Goal: Use online tool/utility: Utilize a website feature to perform a specific function

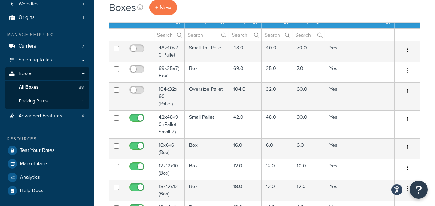
scroll to position [44, 0]
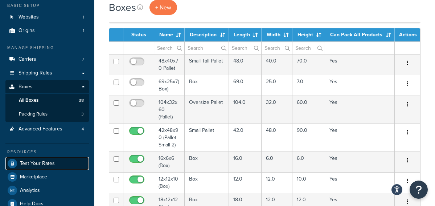
click at [39, 163] on span "Test Your Rates" at bounding box center [37, 163] width 35 height 6
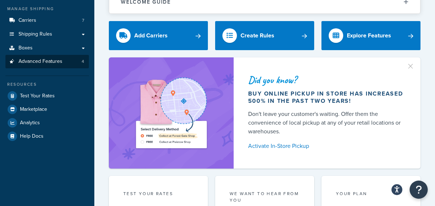
scroll to position [87, 0]
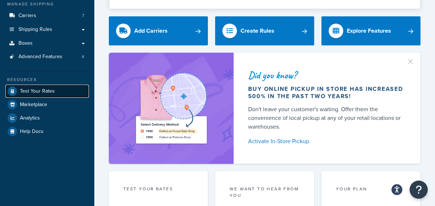
click at [46, 94] on span "Test Your Rates" at bounding box center [37, 91] width 35 height 6
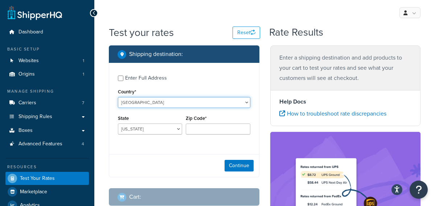
click at [118, 97] on select "[GEOGRAPHIC_DATA] [GEOGRAPHIC_DATA] [GEOGRAPHIC_DATA] [GEOGRAPHIC_DATA] [GEOGRA…" at bounding box center [184, 102] width 132 height 11
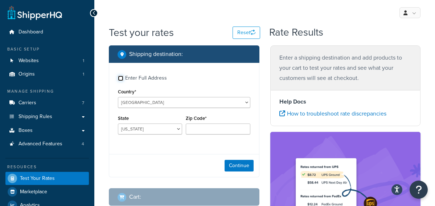
click at [119, 79] on input "Enter Full Address" at bounding box center [120, 77] width 5 height 5
checkbox input "true"
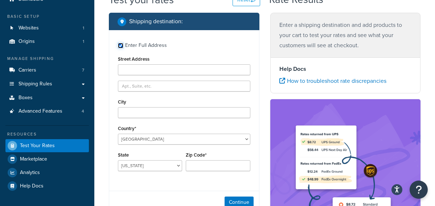
scroll to position [44, 0]
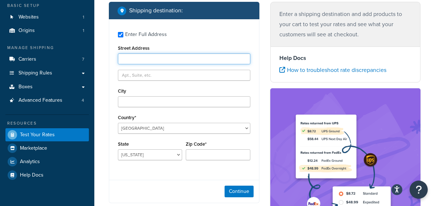
click at [131, 62] on input "Street Address" at bounding box center [184, 58] width 132 height 11
paste input "1893 Red Canyon Dr"
type input "1893 Red Canyon Dr"
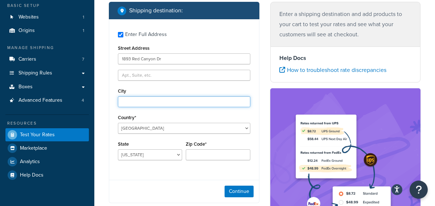
click at [145, 100] on input "City" at bounding box center [184, 101] width 132 height 11
paste input "Kindred"
type input "Kindred"
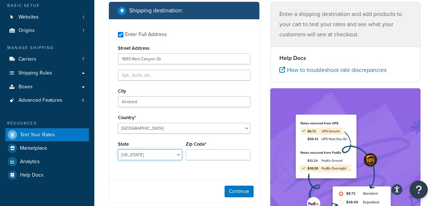
click at [150, 152] on select "[US_STATE] [US_STATE] [US_STATE] [US_STATE] [US_STATE] Armed Forces Americas Ar…" at bounding box center [150, 154] width 64 height 11
select select "FL"
click at [118, 149] on select "[US_STATE] [US_STATE] [US_STATE] [US_STATE] [US_STATE] Armed Forces Americas Ar…" at bounding box center [150, 154] width 64 height 11
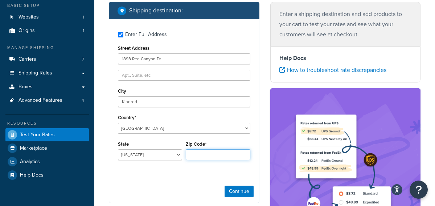
click at [198, 155] on input "Zip Code*" at bounding box center [218, 154] width 64 height 11
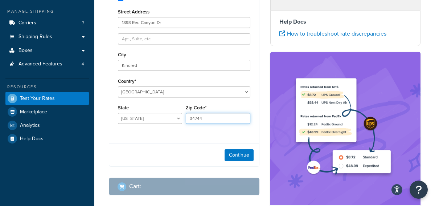
scroll to position [87, 0]
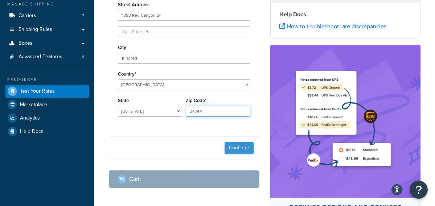
type input "34744"
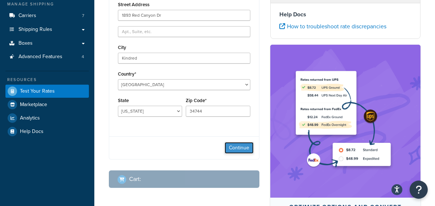
click at [245, 151] on button "Continue" at bounding box center [239, 148] width 29 height 12
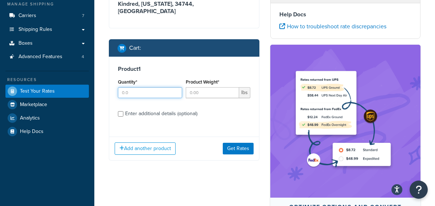
click at [133, 87] on input "Quantity*" at bounding box center [150, 92] width 64 height 11
type input "1"
click at [122, 111] on input "Enter additional details (optional)" at bounding box center [120, 113] width 5 height 5
checkbox input "true"
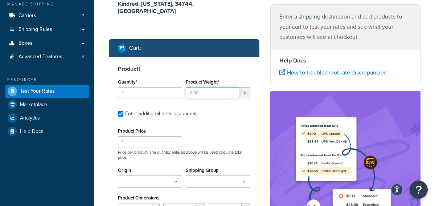
click at [205, 87] on input "Product Weight*" at bounding box center [212, 92] width 53 height 11
type input "5"
click at [233, 126] on div "Product Price 1 Price per product. The quantity entered above will be used calc…" at bounding box center [184, 143] width 136 height 34
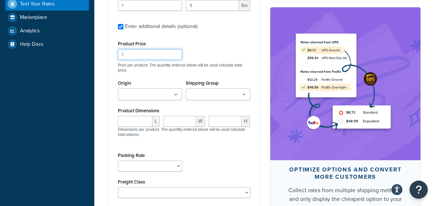
drag, startPoint x: 134, startPoint y: 49, endPoint x: 106, endPoint y: 48, distance: 28.0
click at [106, 48] on div "Shipping destination : Edit [STREET_ADDRESS][PERSON_NAME][US_STATE] Cart : Prod…" at bounding box center [183, 61] width 161 height 381
type input "82"
click at [136, 91] on input "Origin" at bounding box center [152, 95] width 64 height 8
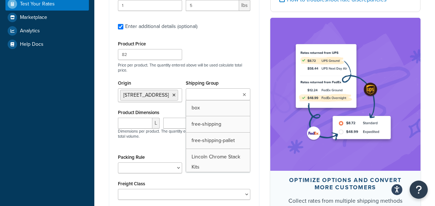
click at [229, 91] on input "Shipping Group" at bounding box center [220, 95] width 64 height 8
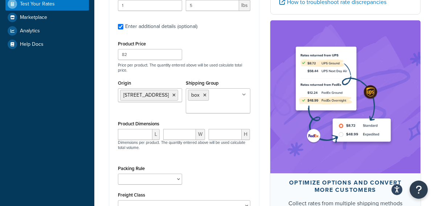
click at [107, 126] on div "Shipping destination : Edit [STREET_ADDRESS][PERSON_NAME][US_STATE] Cart : Prod…" at bounding box center [183, 68] width 161 height 394
click at [127, 129] on input "number" at bounding box center [135, 134] width 34 height 11
type input "18"
click at [175, 129] on input "number" at bounding box center [179, 134] width 33 height 11
type input "5"
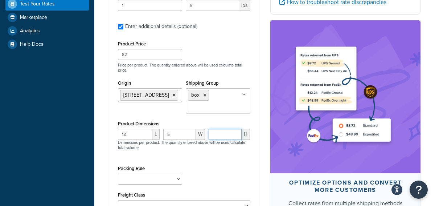
click at [229, 131] on input "number" at bounding box center [225, 134] width 33 height 11
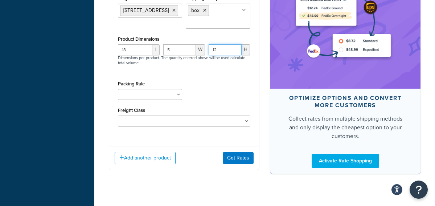
scroll to position [261, 0]
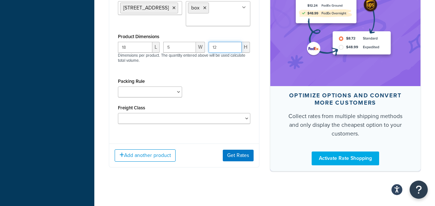
type input "12"
click at [167, 90] on select "Pack Separately Ship ALL Use Fedex One Rate Boxes" at bounding box center [150, 91] width 64 height 11
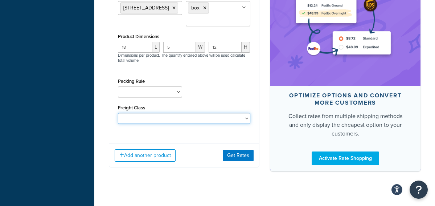
click at [218, 114] on select "50 55 60 65 70 77.5 85 92.5 100 110 125 150 175 200 250 300 400 500" at bounding box center [184, 118] width 132 height 11
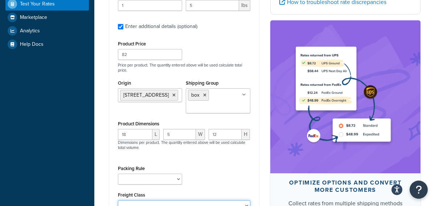
scroll to position [218, 0]
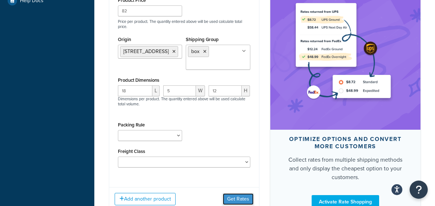
click at [233, 193] on button "Get Rates" at bounding box center [238, 199] width 31 height 12
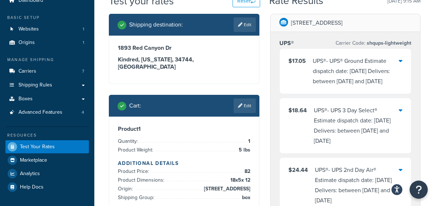
scroll to position [44, 0]
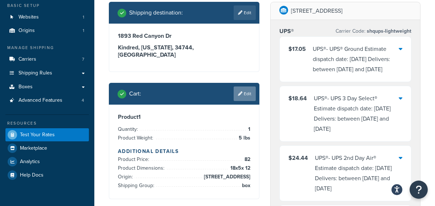
click at [242, 90] on link "Edit" at bounding box center [245, 93] width 22 height 15
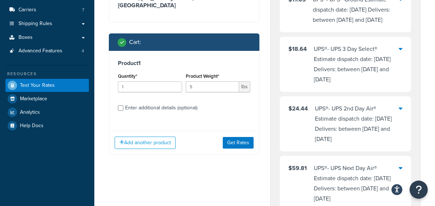
scroll to position [131, 0]
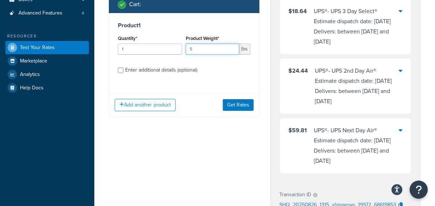
click at [197, 44] on input "5" at bounding box center [212, 49] width 53 height 11
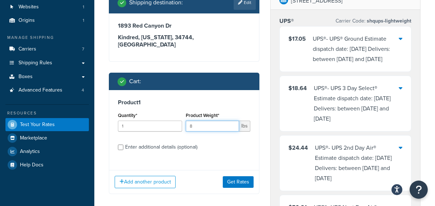
scroll to position [0, 0]
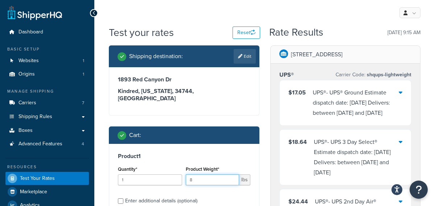
type input "8"
click at [390, 92] on div "UPS® - UPS® Ground Estimate dispatch date: [DATE] Delivers: between [DATE] and …" at bounding box center [356, 102] width 86 height 30
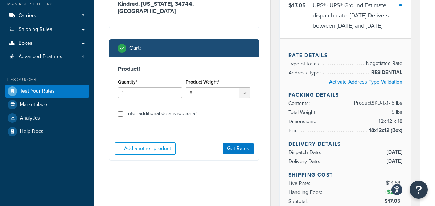
scroll to position [174, 0]
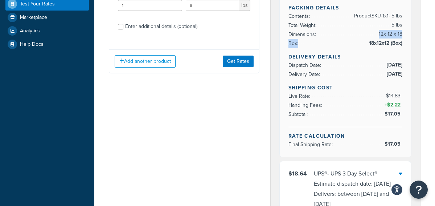
drag, startPoint x: 402, startPoint y: 45, endPoint x: 348, endPoint y: 33, distance: 55.5
click at [348, 33] on div "Rate Details Type of Rates: Negotiated Rate Address Type: RESIDENTIAL Activate …" at bounding box center [346, 54] width 132 height 206
click at [325, 25] on li "Total Weight: 5 lbs" at bounding box center [345, 25] width 114 height 9
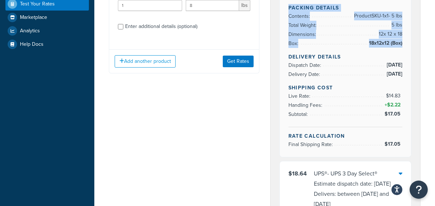
drag, startPoint x: 288, startPoint y: 9, endPoint x: 402, endPoint y: 46, distance: 119.1
click at [402, 46] on div "Rate Details Type of Rates: Negotiated Rate Address Type: RESIDENTIAL Activate …" at bounding box center [346, 54] width 132 height 206
copy div "Packing Details Contents: Product SKU-1 x 1 - 5 lbs Total Weight: 5 lbs Dimensi…"
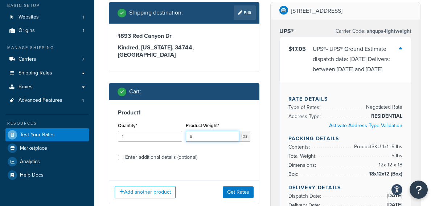
click at [198, 131] on input "8" at bounding box center [212, 136] width 53 height 11
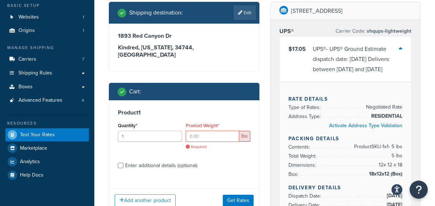
type input "8"
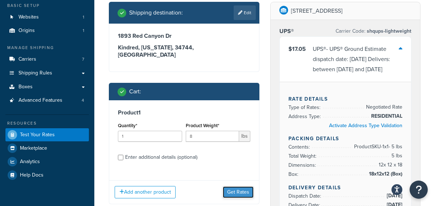
click at [238, 186] on button "Get Rates" at bounding box center [238, 192] width 31 height 12
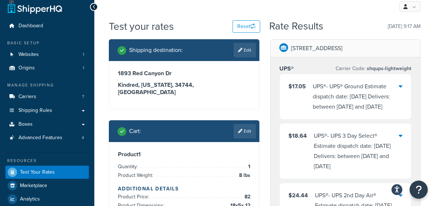
scroll to position [0, 0]
